Goal: Check status: Check status

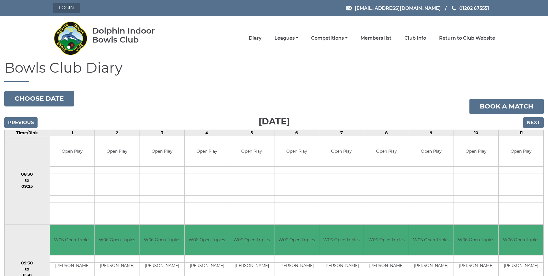
click at [74, 10] on link "Login" at bounding box center [66, 8] width 27 height 10
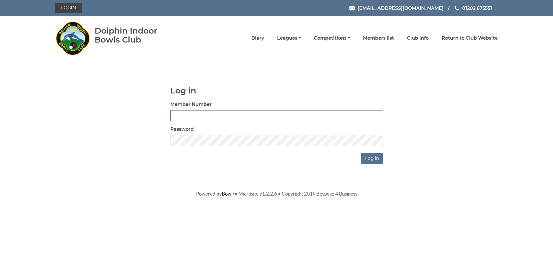
click at [194, 113] on input "Member Number" at bounding box center [276, 115] width 212 height 11
click at [191, 114] on input "Member Number" at bounding box center [276, 115] width 212 height 11
type input "3054"
click at [361, 153] on input "Log in" at bounding box center [372, 158] width 22 height 11
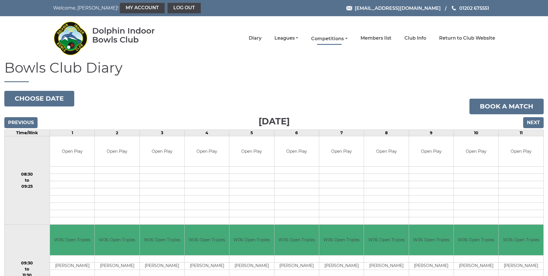
click at [339, 38] on link "Competitions" at bounding box center [329, 39] width 36 height 6
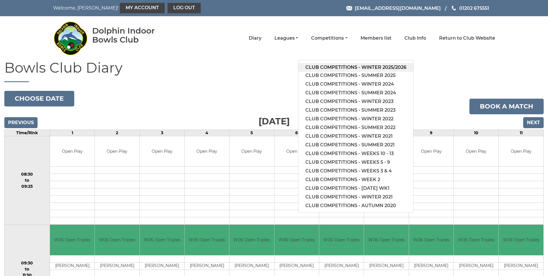
click at [356, 67] on link "Club competitions - Winter 2025/2026" at bounding box center [356, 67] width 115 height 9
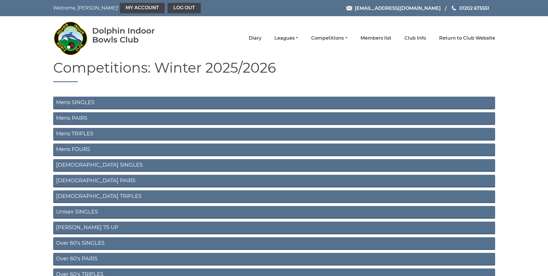
click at [85, 99] on link "Mens SINGLES" at bounding box center [274, 103] width 442 height 13
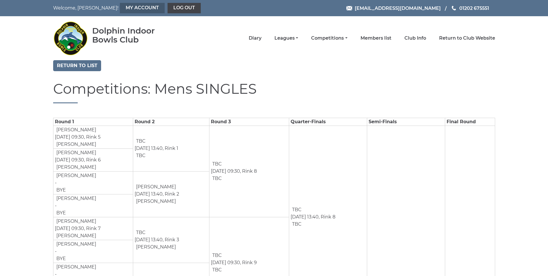
click at [120, 11] on link "My Account" at bounding box center [142, 8] width 45 height 10
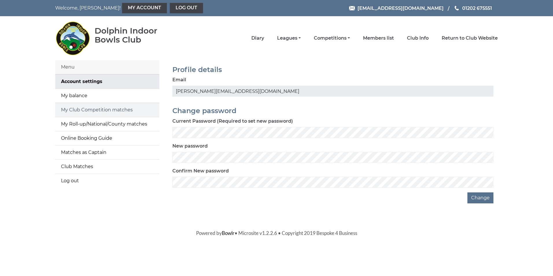
click at [82, 111] on link "My Club Competition matches" at bounding box center [107, 110] width 104 height 14
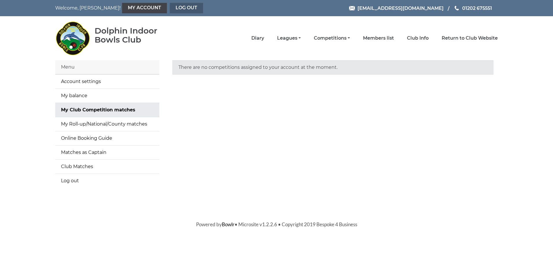
click at [170, 8] on link "Log out" at bounding box center [186, 8] width 33 height 10
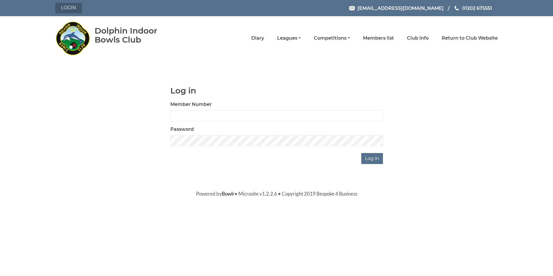
click at [78, 5] on link "Login" at bounding box center [68, 8] width 27 height 10
click at [186, 113] on input "Member Number" at bounding box center [276, 115] width 212 height 11
type input "3054"
click at [361, 153] on input "Log in" at bounding box center [372, 158] width 22 height 11
